Goal: Transaction & Acquisition: Obtain resource

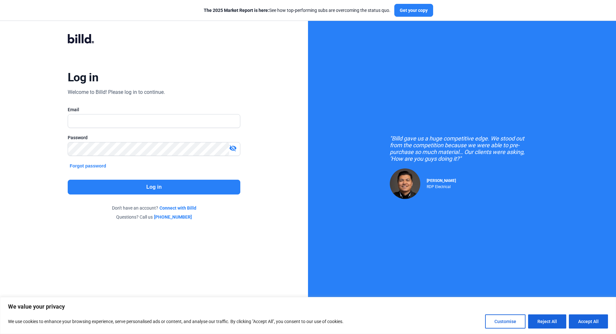
click at [115, 106] on div "Log in Welcome to Billd! Please log in to continue. Email Password visibility_o…" at bounding box center [154, 127] width 222 height 211
click at [109, 125] on input "text" at bounding box center [150, 120] width 165 height 13
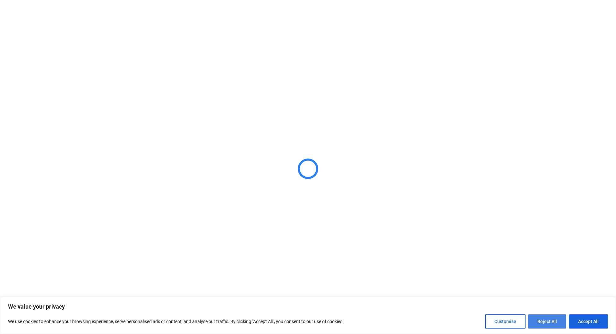
click at [541, 321] on button "Reject All" at bounding box center [547, 321] width 38 height 14
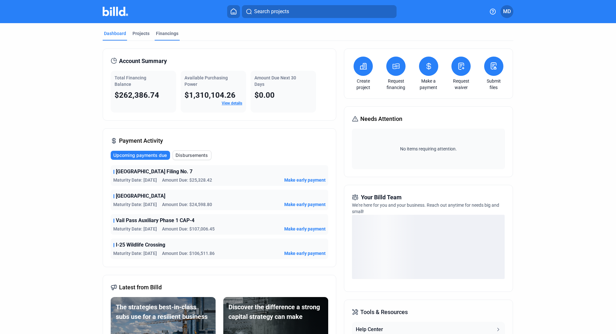
click at [172, 35] on div "Financings" at bounding box center [167, 33] width 22 height 6
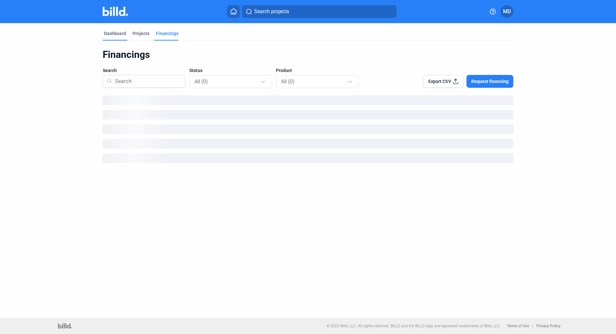
click at [125, 34] on div "Dashboard" at bounding box center [115, 33] width 22 height 6
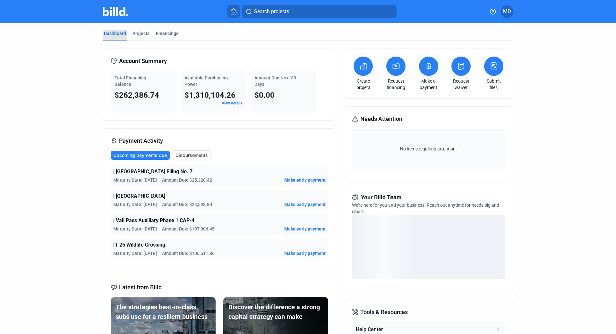
click at [122, 34] on div "Dashboard" at bounding box center [115, 33] width 22 height 6
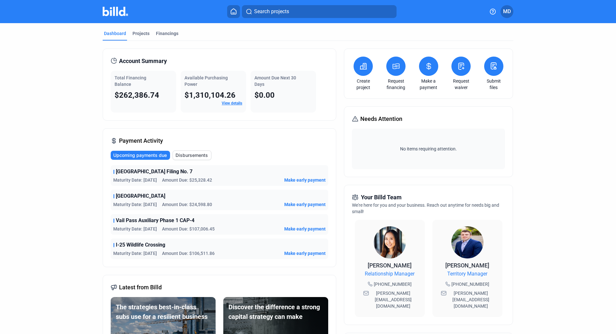
click at [196, 154] on span "Disbursements" at bounding box center [192, 155] width 32 height 6
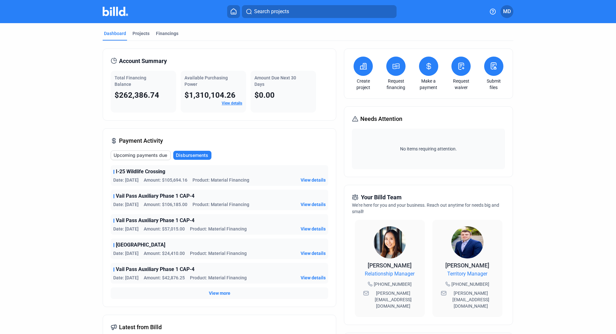
click at [255, 170] on div "I-25 Wildlife Crossing" at bounding box center [219, 172] width 212 height 8
click at [251, 178] on div "Date: [DATE] Amount: $105,694.16 Product: Material Financing View details" at bounding box center [219, 180] width 212 height 6
click at [314, 204] on span "View details" at bounding box center [313, 204] width 25 height 6
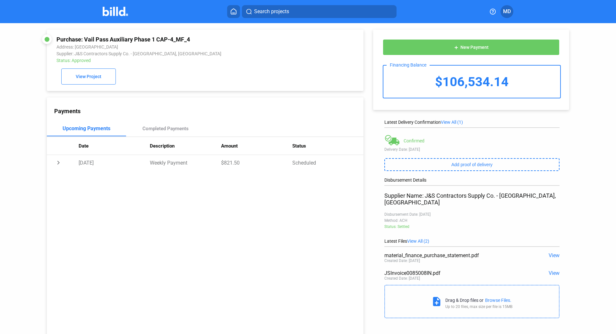
click at [239, 79] on div "Purchase: Vail Pass Auxiliary Phase 1 CAP-4_MF_4 Address: [GEOGRAPHIC_DATA] Sup…" at bounding box center [205, 60] width 298 height 48
click at [557, 270] on span "View" at bounding box center [554, 273] width 11 height 6
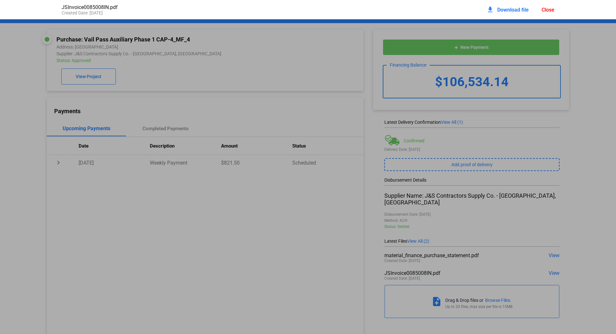
scroll to position [3, 0]
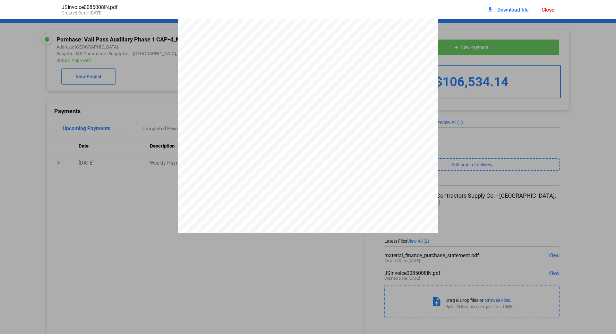
click at [507, 5] on div "download Download file" at bounding box center [508, 10] width 42 height 14
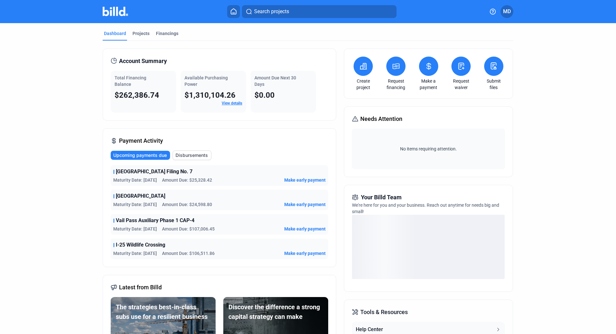
click at [210, 158] on button "Disbursements" at bounding box center [192, 155] width 39 height 10
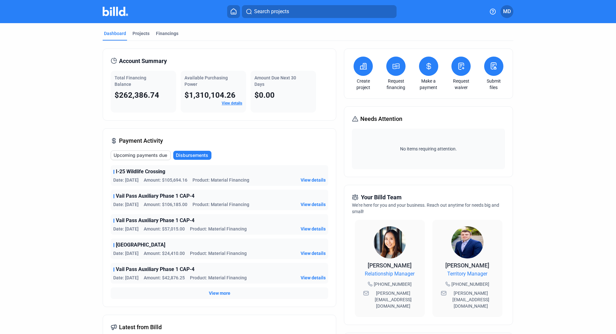
click at [318, 178] on span "View details" at bounding box center [313, 180] width 25 height 6
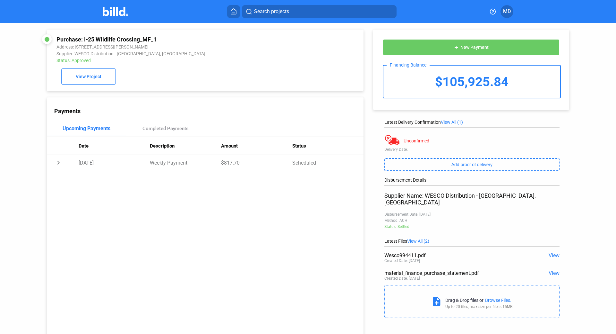
click at [555, 252] on span "View" at bounding box center [554, 255] width 11 height 6
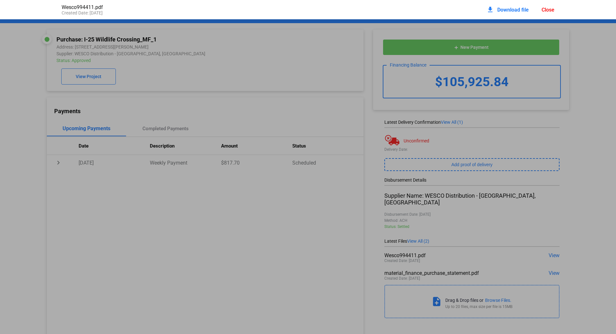
scroll to position [3, 0]
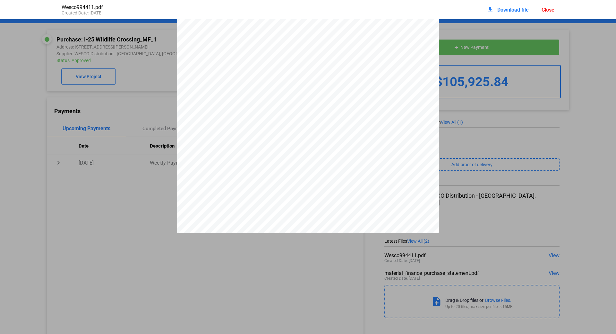
click at [499, 11] on span "Download file" at bounding box center [513, 10] width 31 height 6
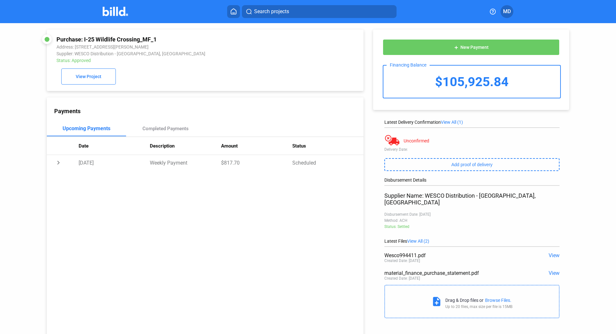
click at [128, 11] on img at bounding box center [115, 11] width 25 height 9
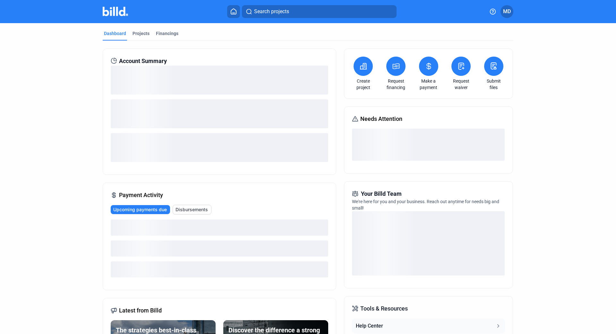
click at [192, 208] on span "Disbursements" at bounding box center [192, 209] width 32 height 6
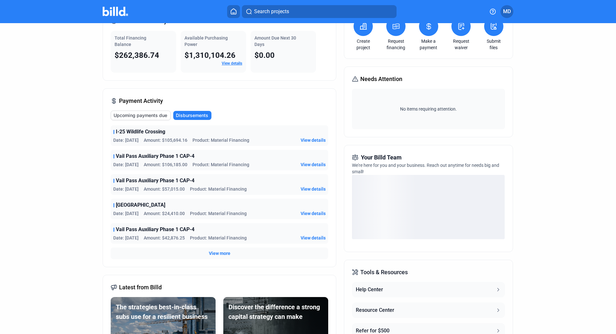
scroll to position [110, 0]
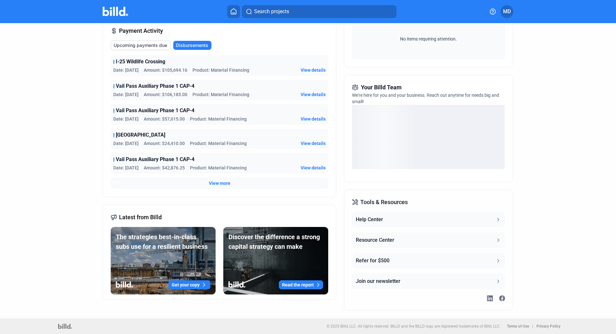
click at [221, 185] on span "View more" at bounding box center [220, 183] width 22 height 6
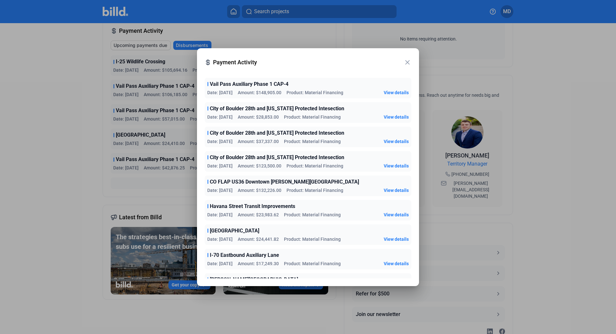
scroll to position [0, 0]
